Goal: Navigation & Orientation: Find specific page/section

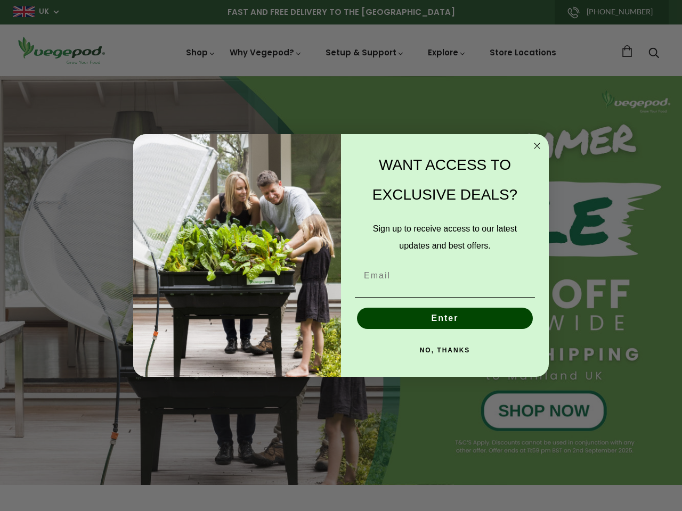
scroll to position [0, 2263]
click at [341, 256] on div "WANT ACCESS TO EXCLUSIVE DEALS? Sign up to receive access to our latest updates…" at bounding box center [439, 256] width 197 height 222
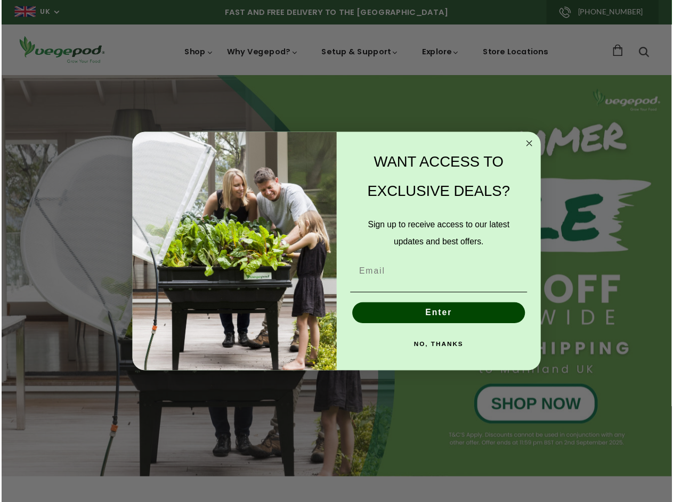
scroll to position [0, 2425]
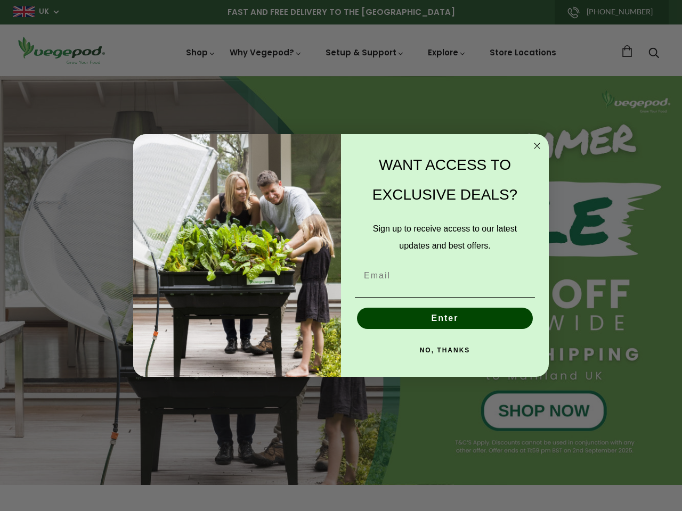
click at [341, 256] on div "WANT ACCESS TO EXCLUSIVE DEALS? Sign up to receive access to our latest updates…" at bounding box center [439, 256] width 197 height 222
click at [537, 146] on icon "Close dialog" at bounding box center [536, 145] width 5 height 5
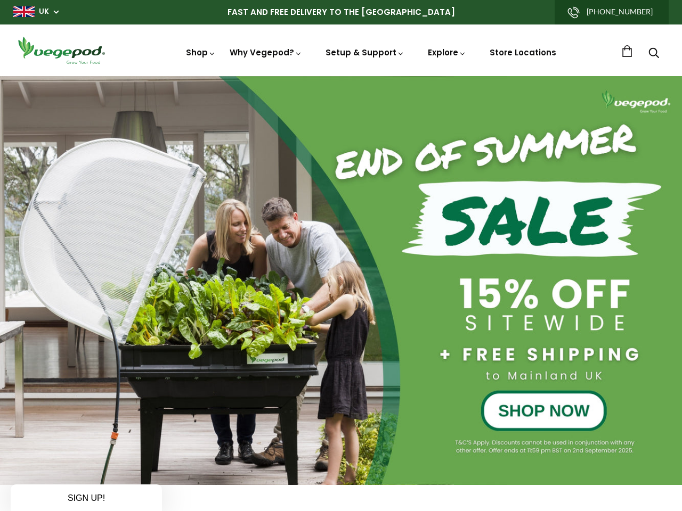
click at [445, 332] on button "Enter" at bounding box center [445, 342] width 176 height 21
click at [445, 359] on div "NO, THANKS" at bounding box center [444, 375] width 186 height 32
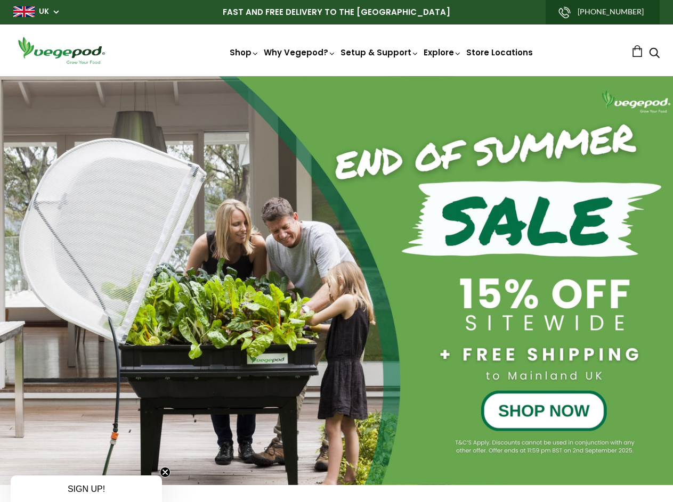
scroll to position [0, 159]
